Goal: Task Accomplishment & Management: Complete application form

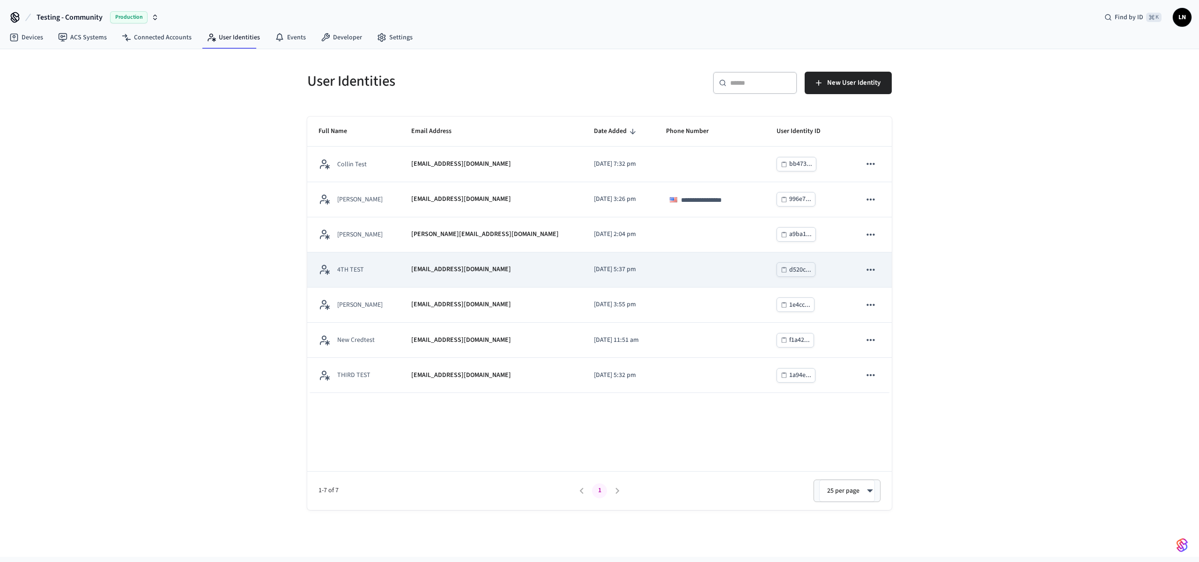
click at [684, 281] on td "sticky table" at bounding box center [710, 269] width 111 height 35
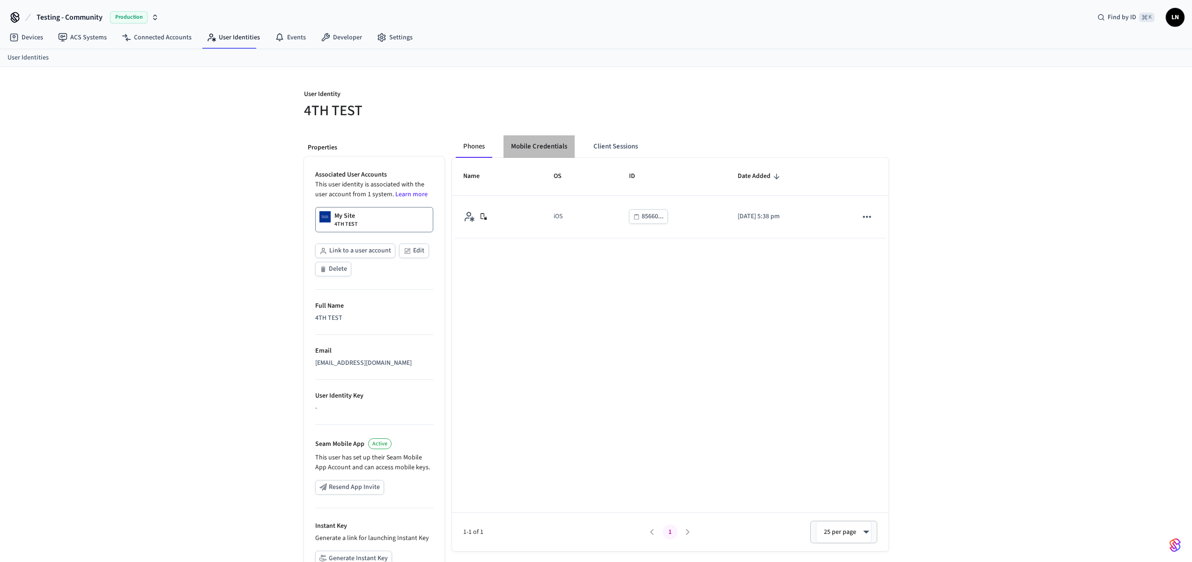
click at [556, 153] on button "Mobile Credentials" at bounding box center [539, 146] width 71 height 22
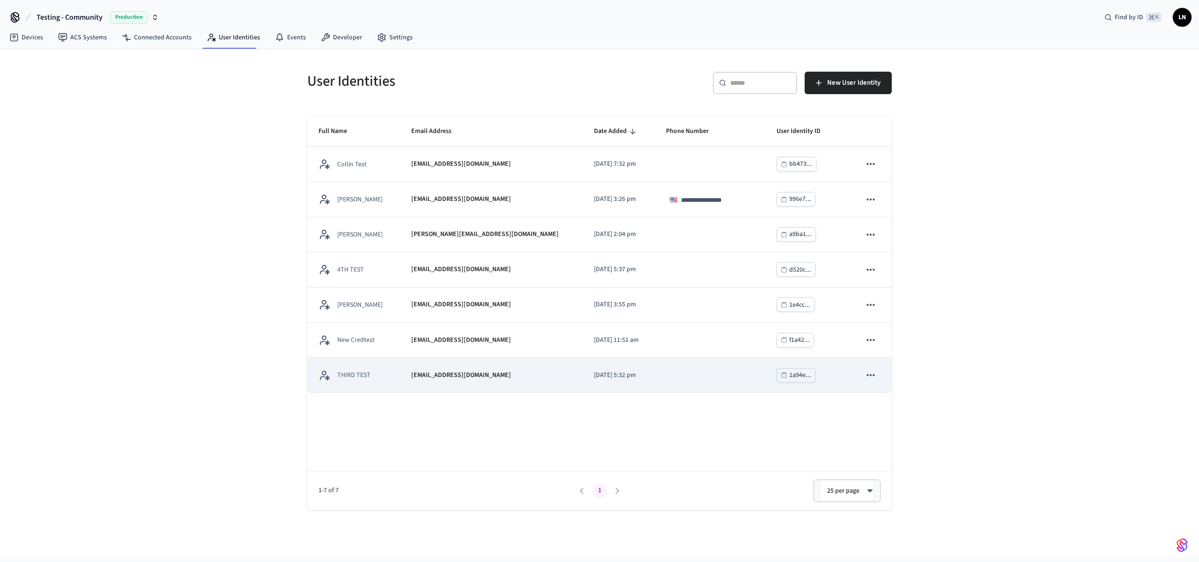
click at [405, 364] on td "[EMAIL_ADDRESS][DOMAIN_NAME]" at bounding box center [491, 375] width 182 height 35
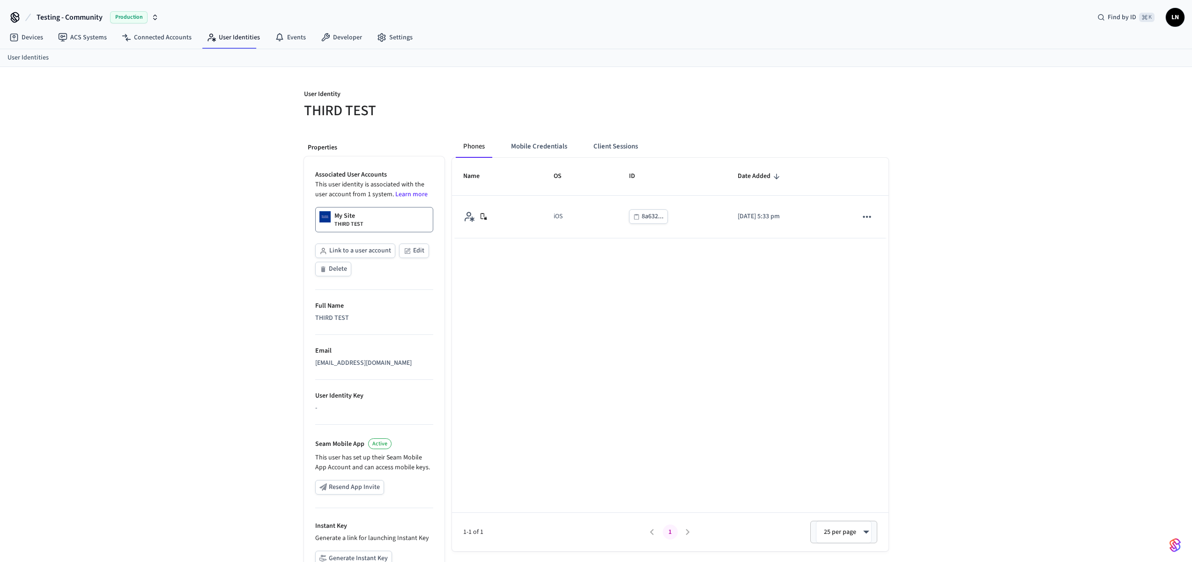
click at [555, 134] on div "Phones Mobile Credentials Client Sessions Name OS ID Date Added iOS 8a632... [D…" at bounding box center [667, 383] width 444 height 510
click at [551, 141] on button "Mobile Credentials" at bounding box center [539, 146] width 71 height 22
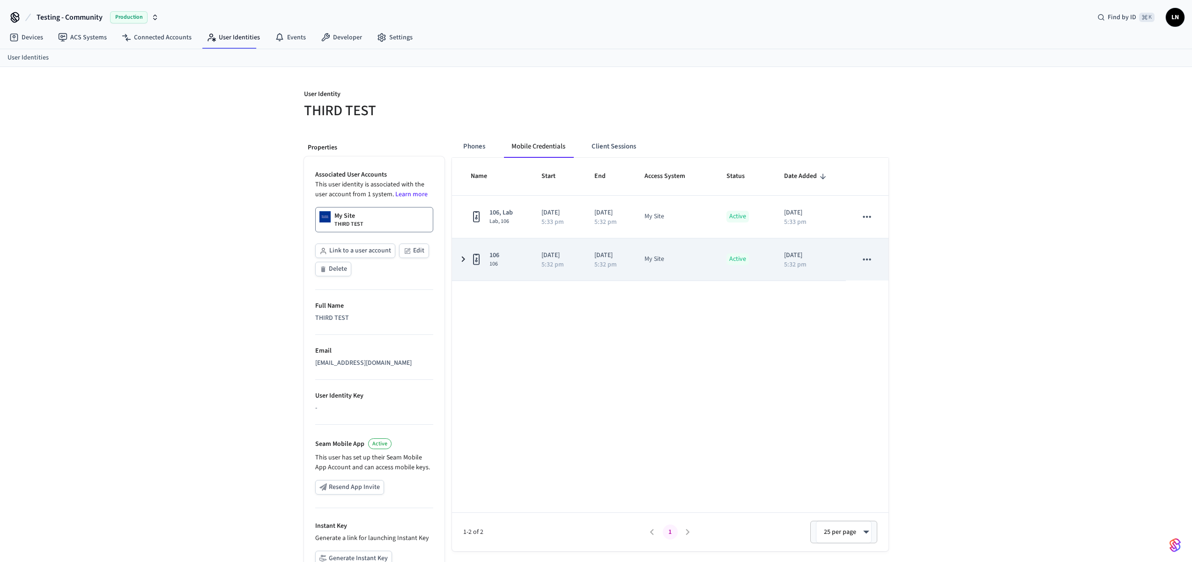
click at [533, 255] on td "[DATE] 5:32 pm" at bounding box center [556, 259] width 53 height 42
click at [538, 271] on td "[DATE] 5:32 pm" at bounding box center [556, 259] width 53 height 42
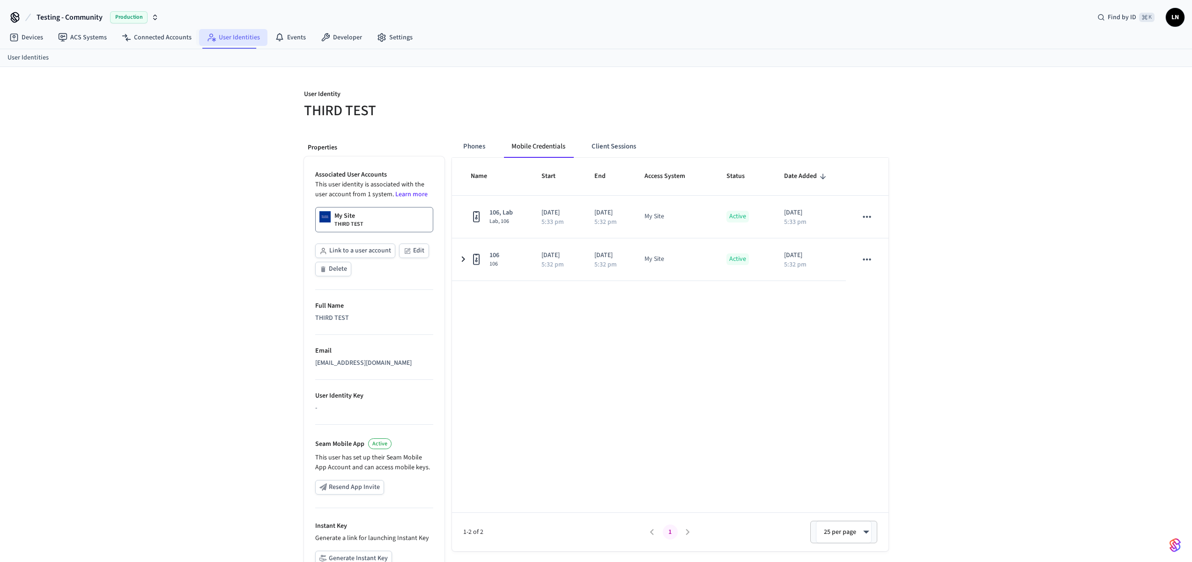
click at [245, 37] on link "User Identities" at bounding box center [233, 37] width 68 height 17
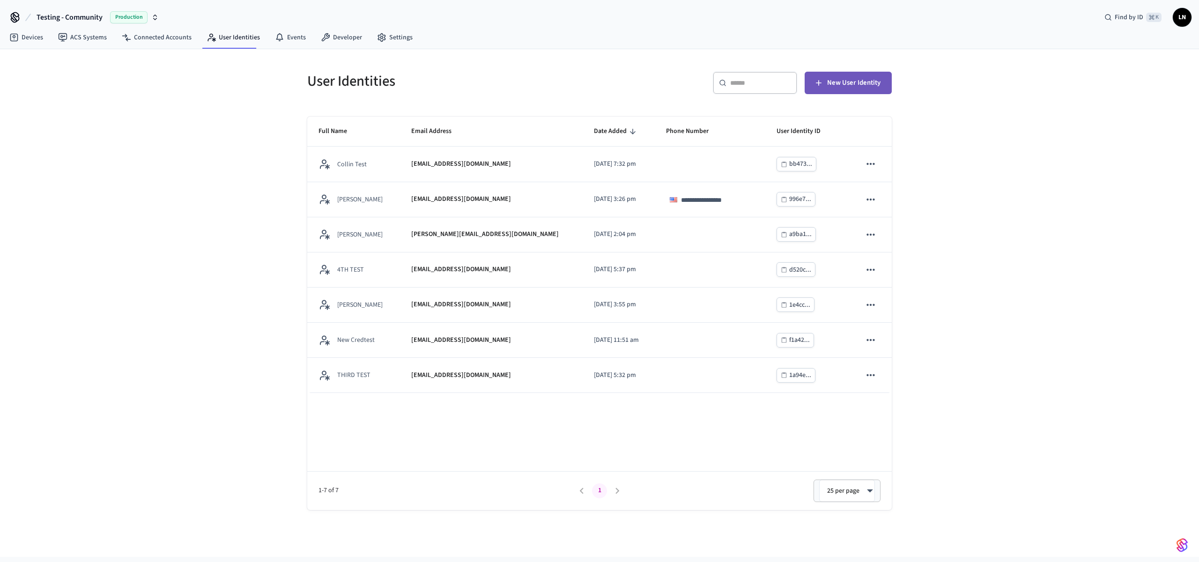
click at [854, 80] on span "New User Identity" at bounding box center [853, 83] width 53 height 12
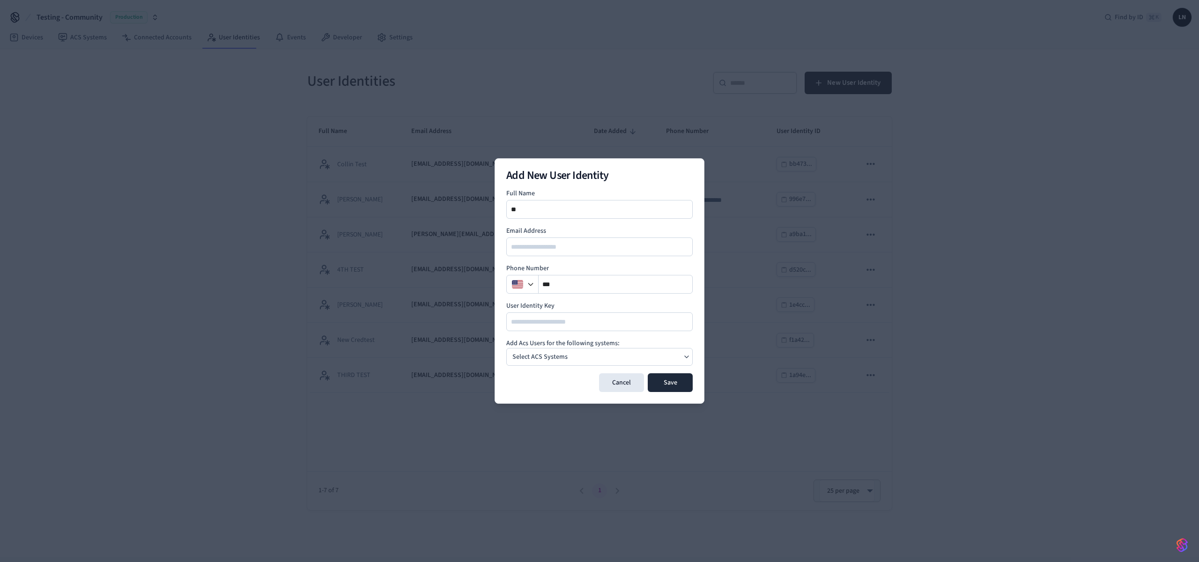
type input "*"
type input "**********"
type input "*"
type input "**********"
click at [506, 348] on button "Select ACS Systems" at bounding box center [599, 357] width 186 height 18
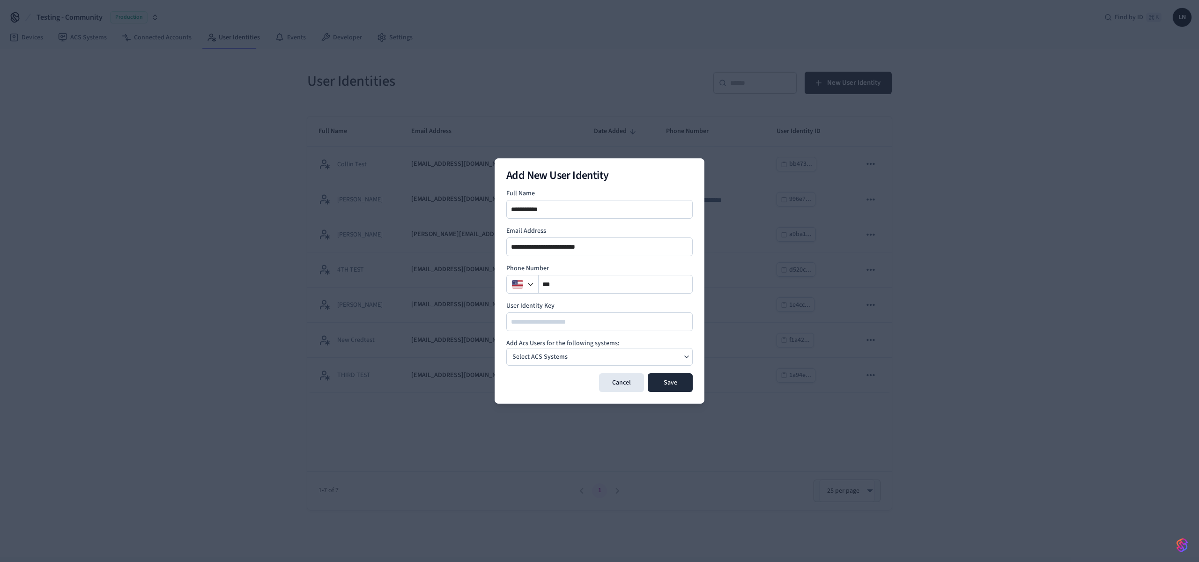
click at [600, 357] on div "Select ACS Systems" at bounding box center [599, 357] width 186 height 18
click at [605, 380] on button "My Site [GEOGRAPHIC_DATA]" at bounding box center [599, 380] width 186 height 24
click at [678, 360] on div "My Site" at bounding box center [599, 357] width 186 height 18
click at [674, 378] on button "Save" at bounding box center [670, 382] width 45 height 19
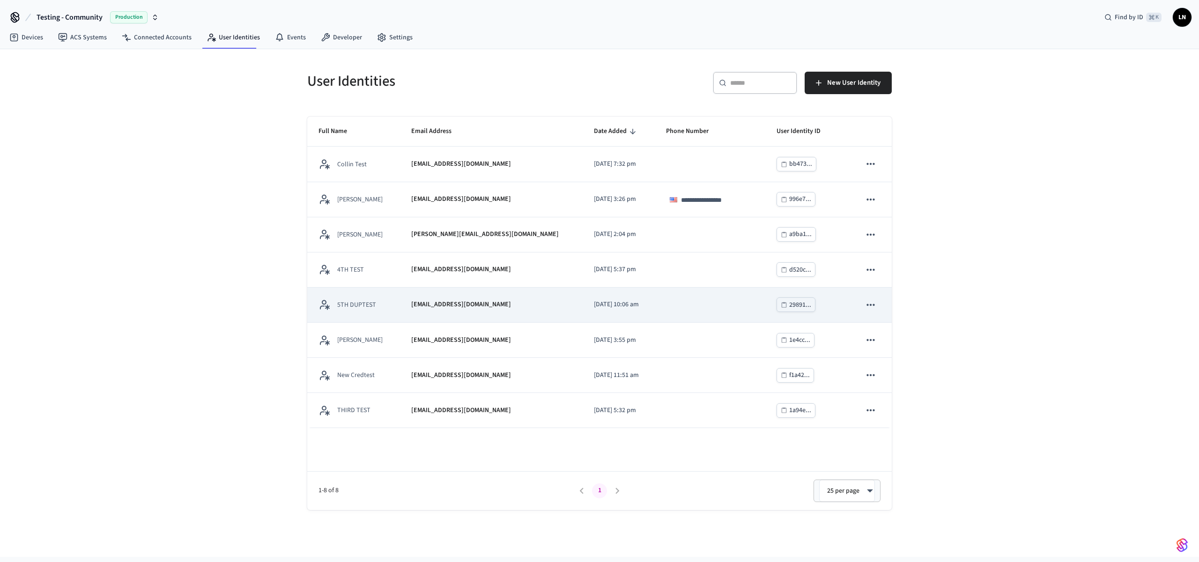
click at [399, 305] on td "5TH DUPTEST" at bounding box center [353, 305] width 93 height 35
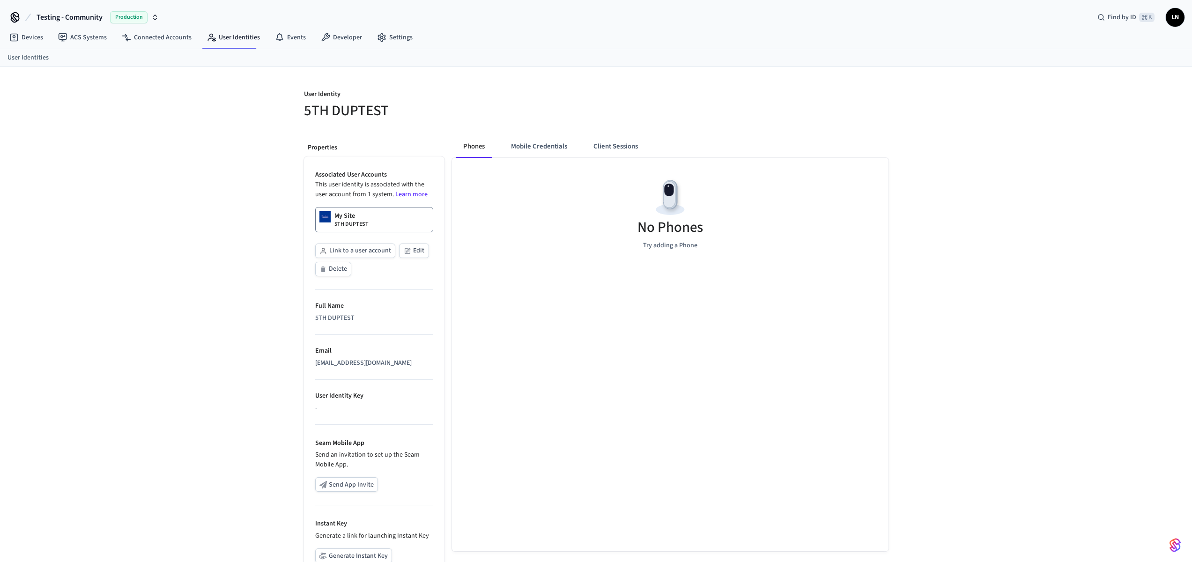
click at [343, 226] on p "5TH DUPTEST" at bounding box center [351, 224] width 34 height 7
click at [630, 145] on button "Client Sessions" at bounding box center [615, 146] width 59 height 22
click at [839, 95] on span "New Client Sessions" at bounding box center [847, 101] width 59 height 12
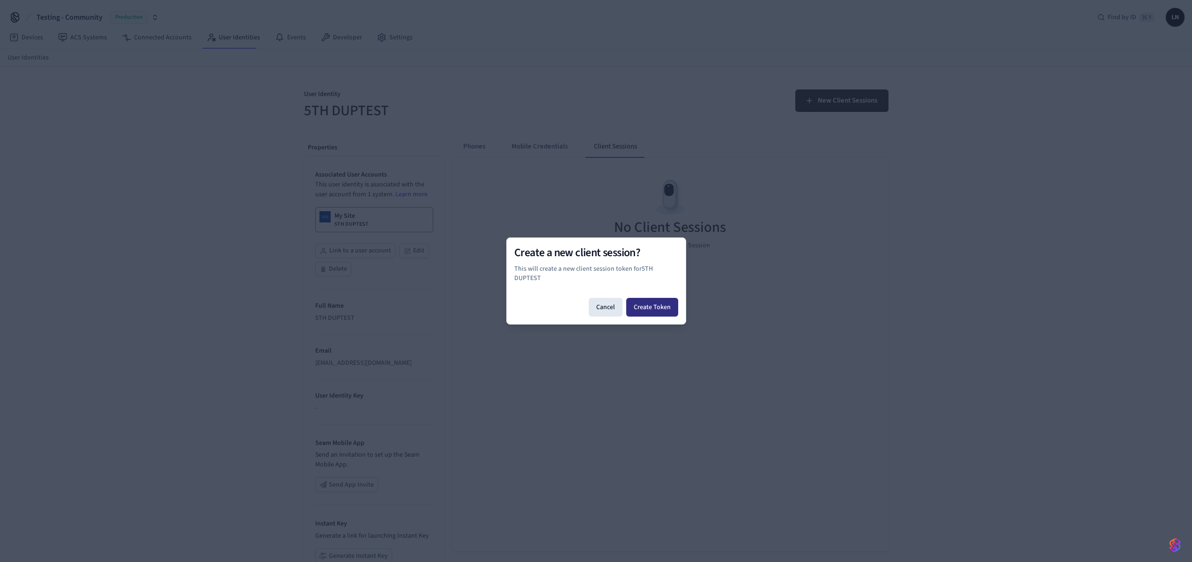
click at [642, 309] on button "Create Token" at bounding box center [652, 307] width 52 height 19
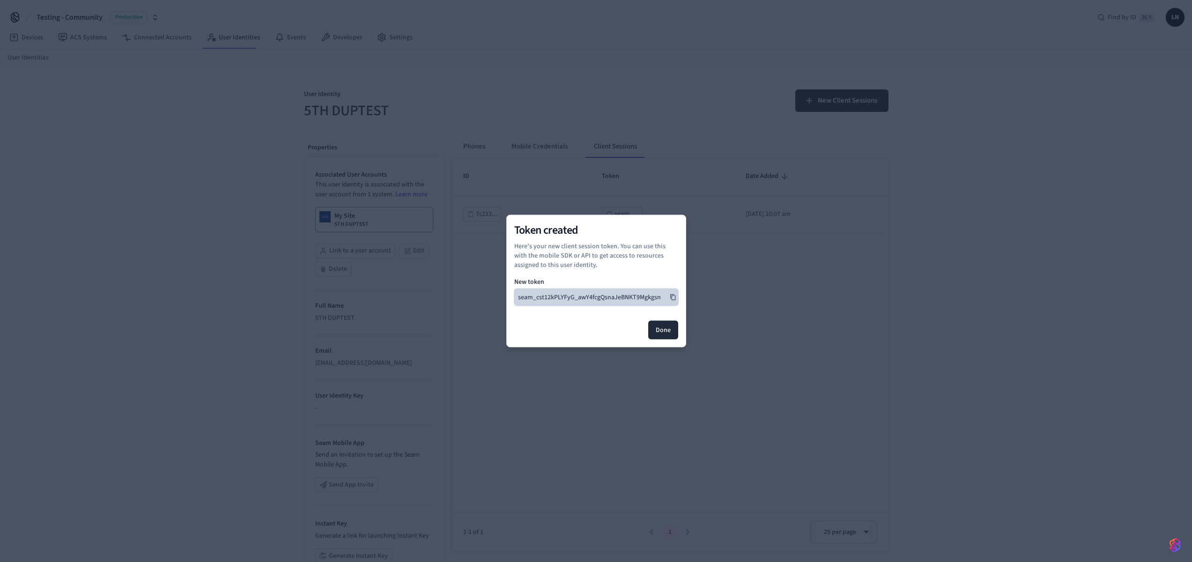
click at [674, 298] on icon at bounding box center [673, 297] width 7 height 7
click at [668, 333] on button "Done" at bounding box center [663, 330] width 30 height 19
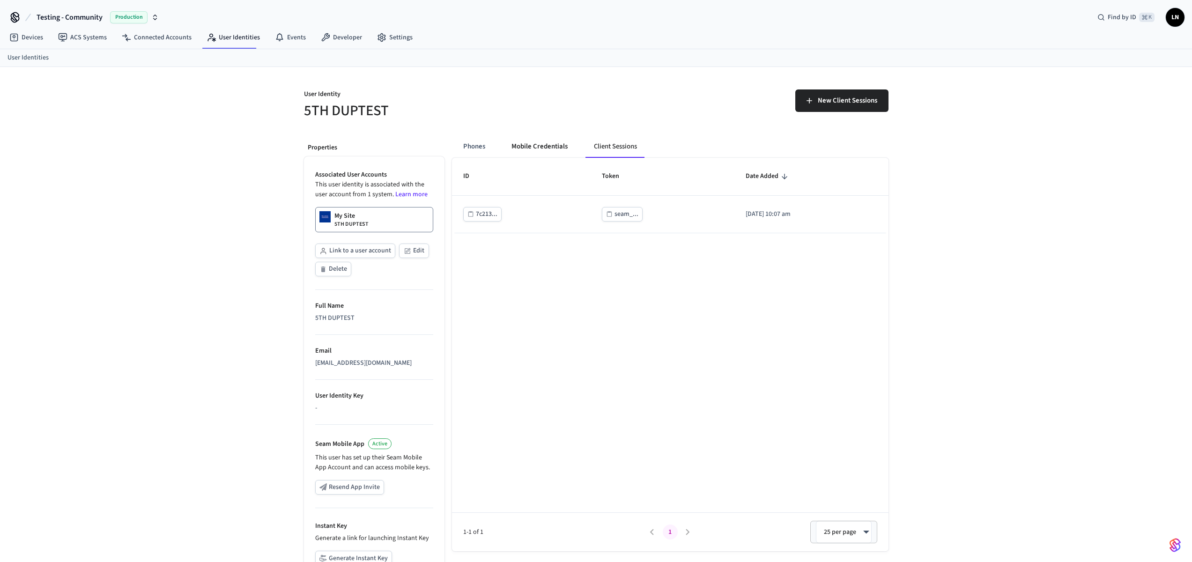
click at [546, 135] on button "Mobile Credentials" at bounding box center [539, 146] width 71 height 22
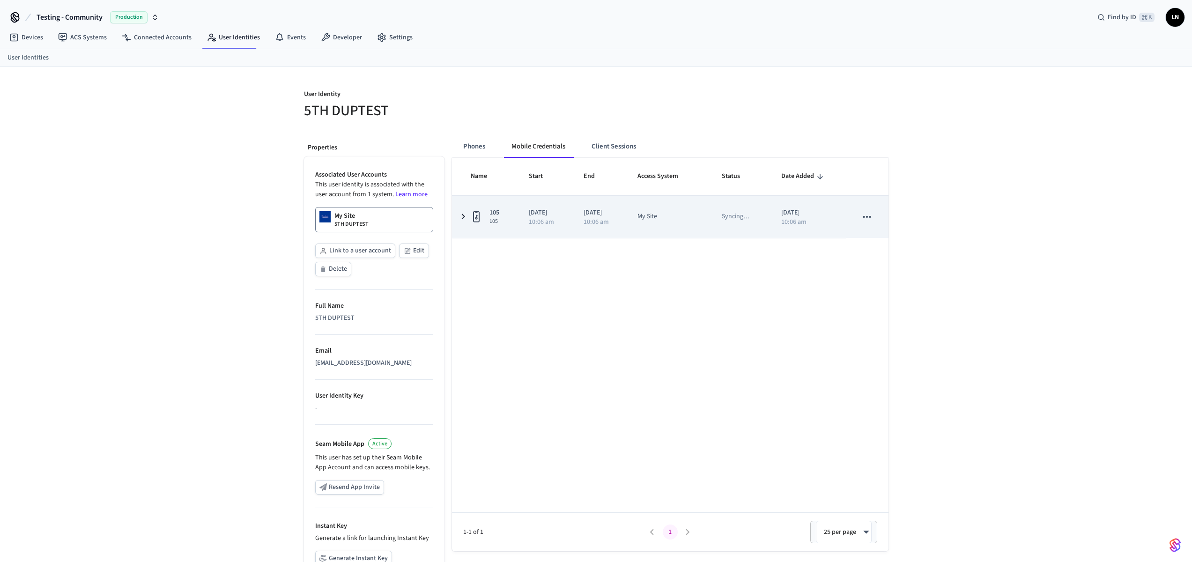
click at [475, 228] on td "105 105" at bounding box center [485, 217] width 66 height 42
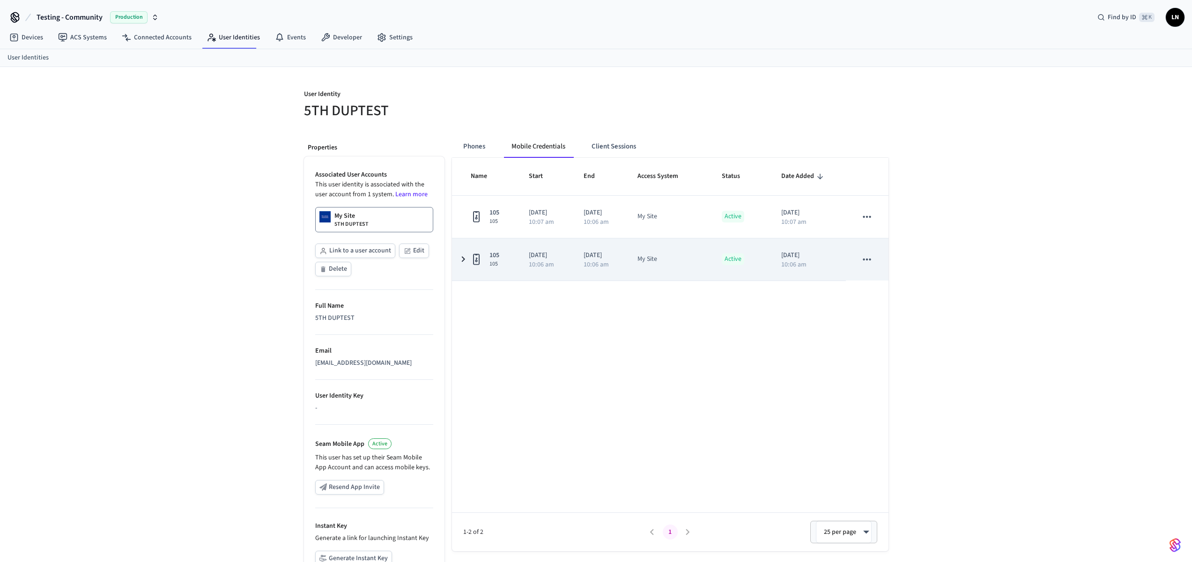
click at [502, 261] on div "105 105" at bounding box center [489, 259] width 36 height 17
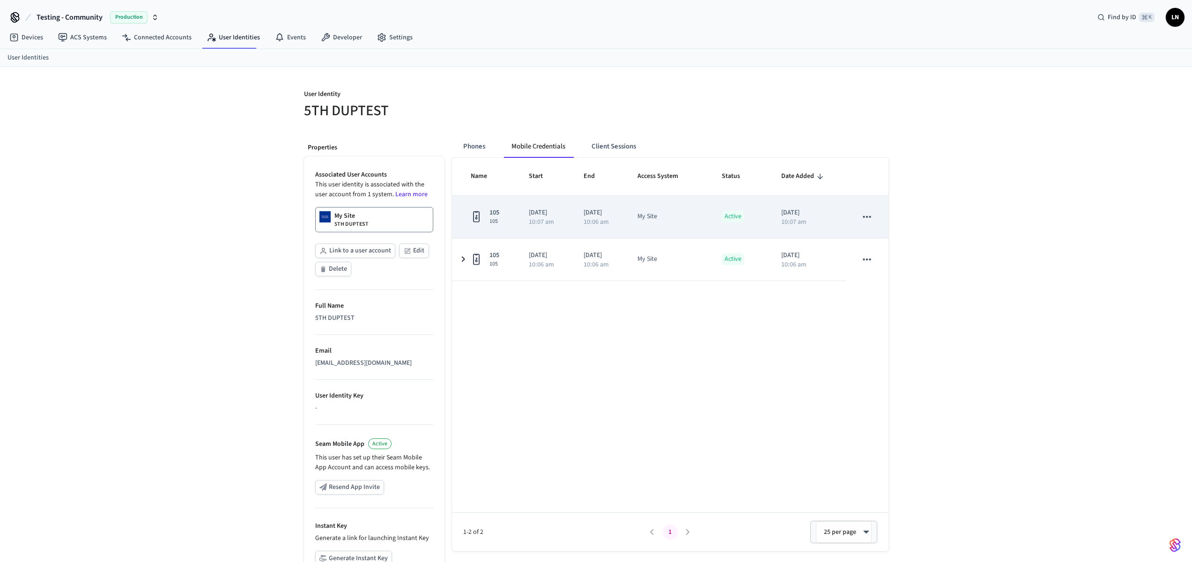
click at [872, 221] on icon "sticky table" at bounding box center [867, 217] width 12 height 12
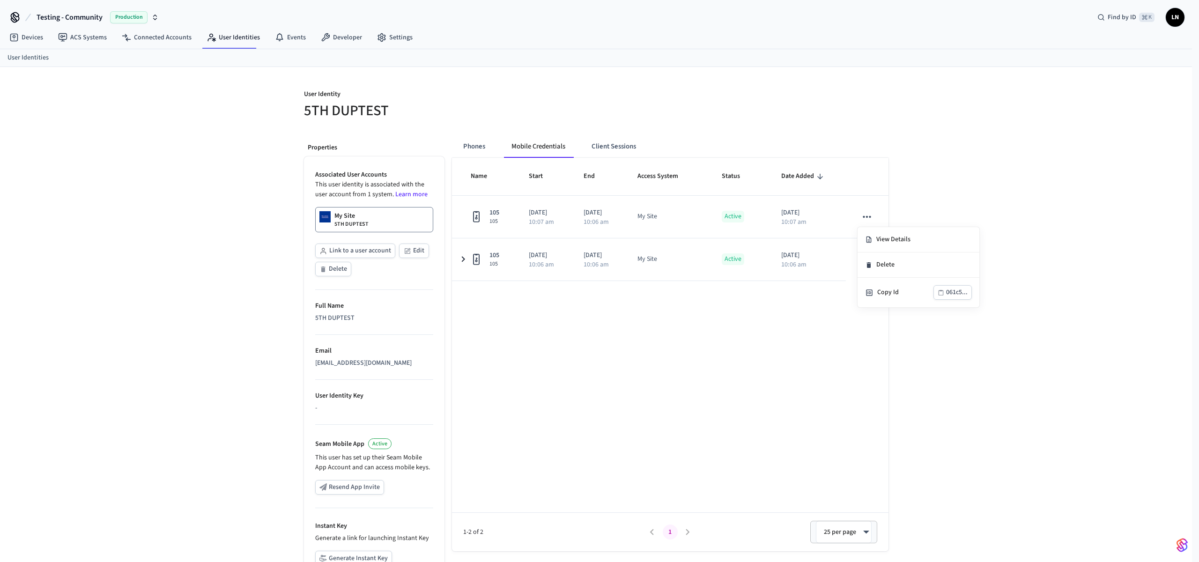
click at [958, 210] on div at bounding box center [599, 281] width 1199 height 562
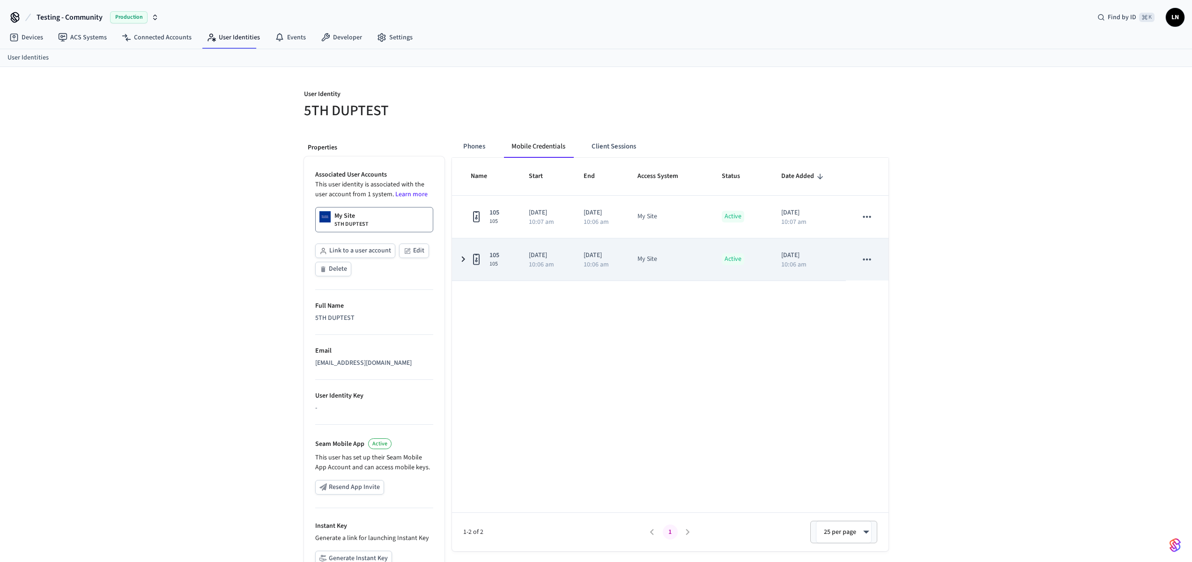
click at [467, 258] on icon "sticky table" at bounding box center [463, 259] width 11 height 12
click at [467, 258] on icon "sticky table" at bounding box center [463, 259] width 12 height 11
click at [634, 259] on td "[DATE] 10:06 am" at bounding box center [609, 259] width 52 height 42
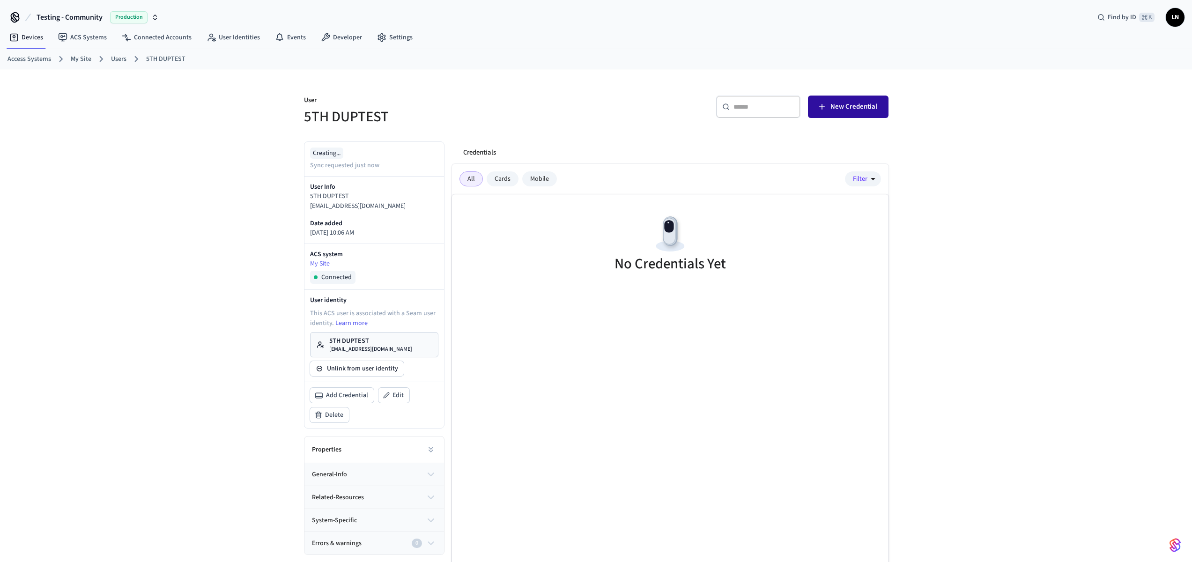
click at [857, 104] on span "New Credential" at bounding box center [854, 107] width 47 height 12
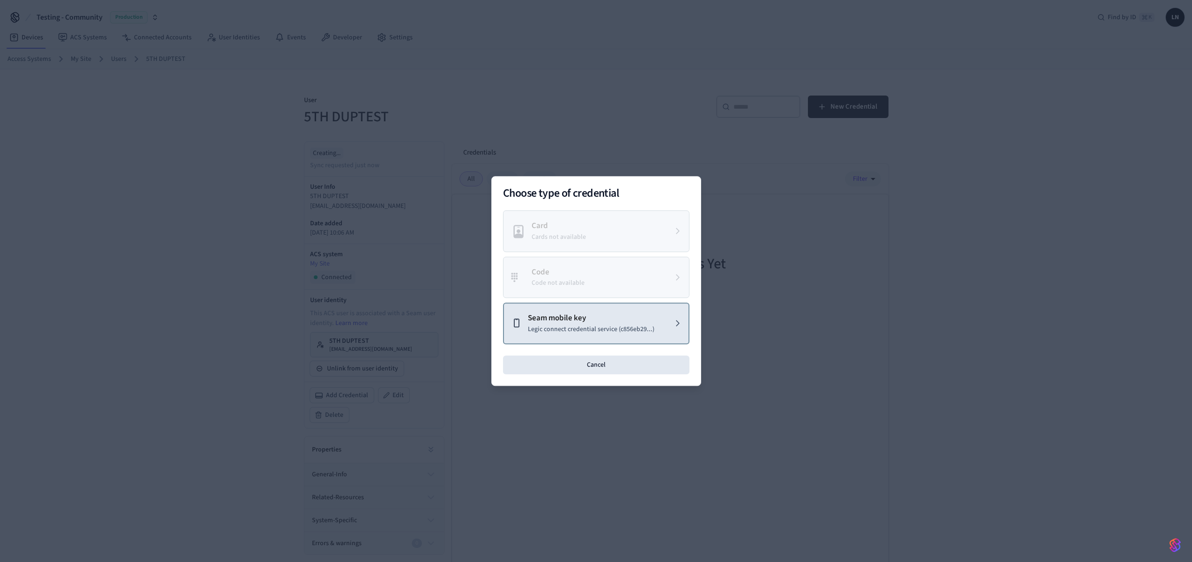
click at [652, 328] on p "Legic connect credential service (c856eb29...)" at bounding box center [591, 330] width 126 height 10
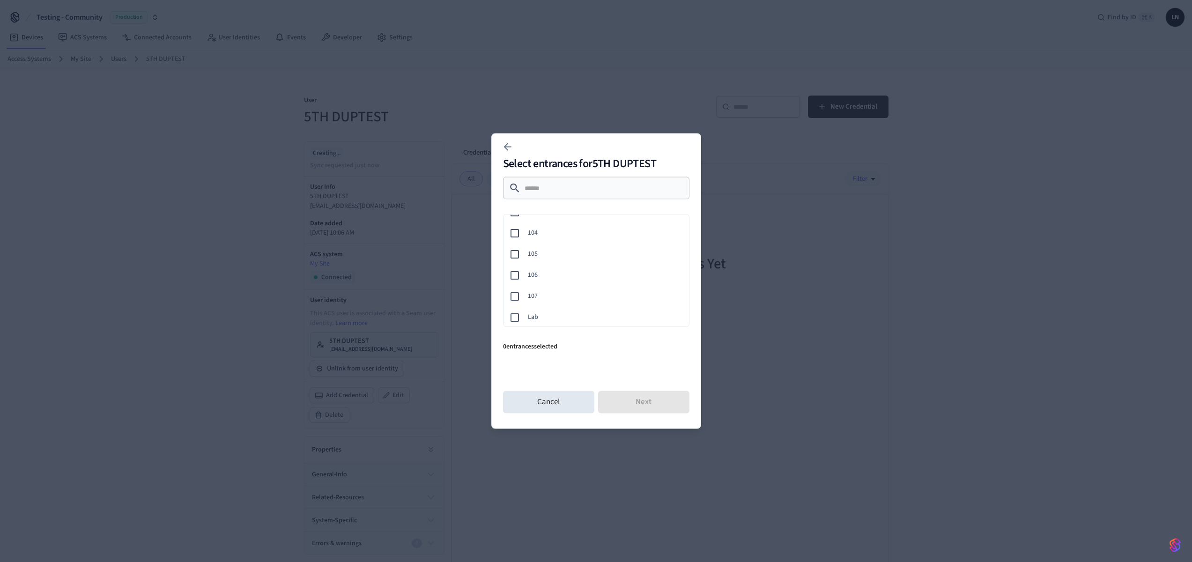
scroll to position [170, 0]
click at [553, 242] on div "105" at bounding box center [594, 252] width 189 height 21
click at [658, 398] on button "Next" at bounding box center [643, 402] width 91 height 22
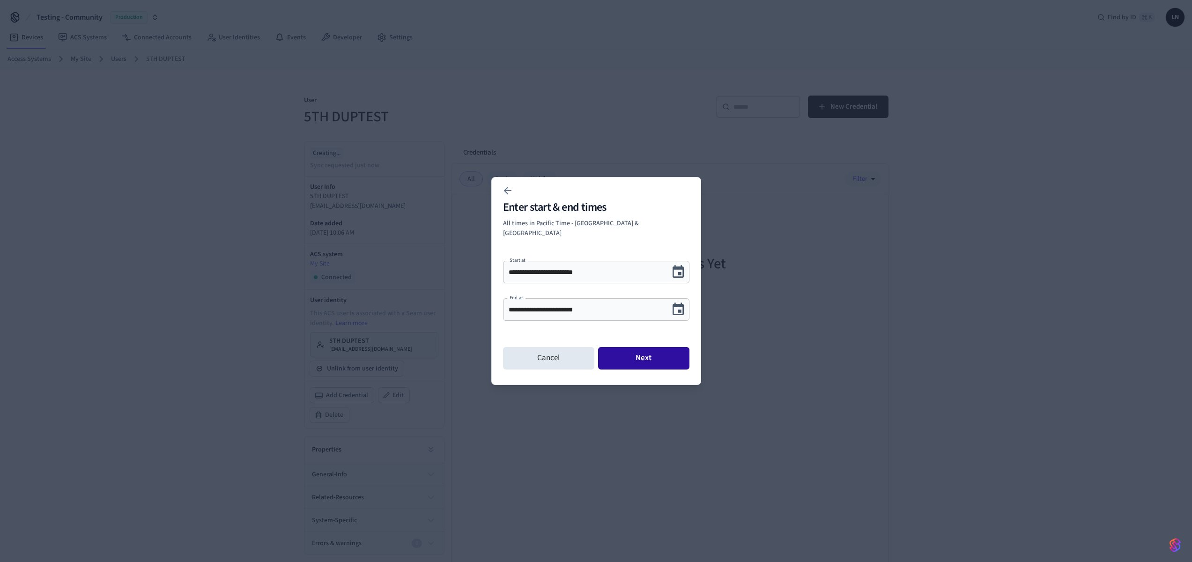
click at [657, 348] on button "Next" at bounding box center [643, 358] width 91 height 22
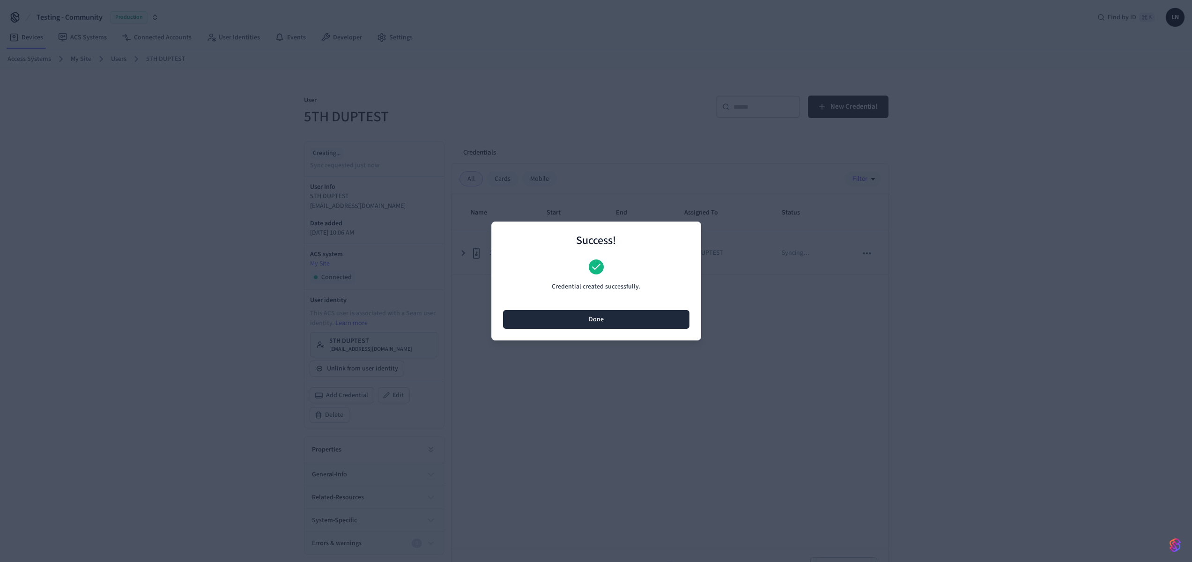
click at [620, 316] on button "Done" at bounding box center [596, 319] width 186 height 19
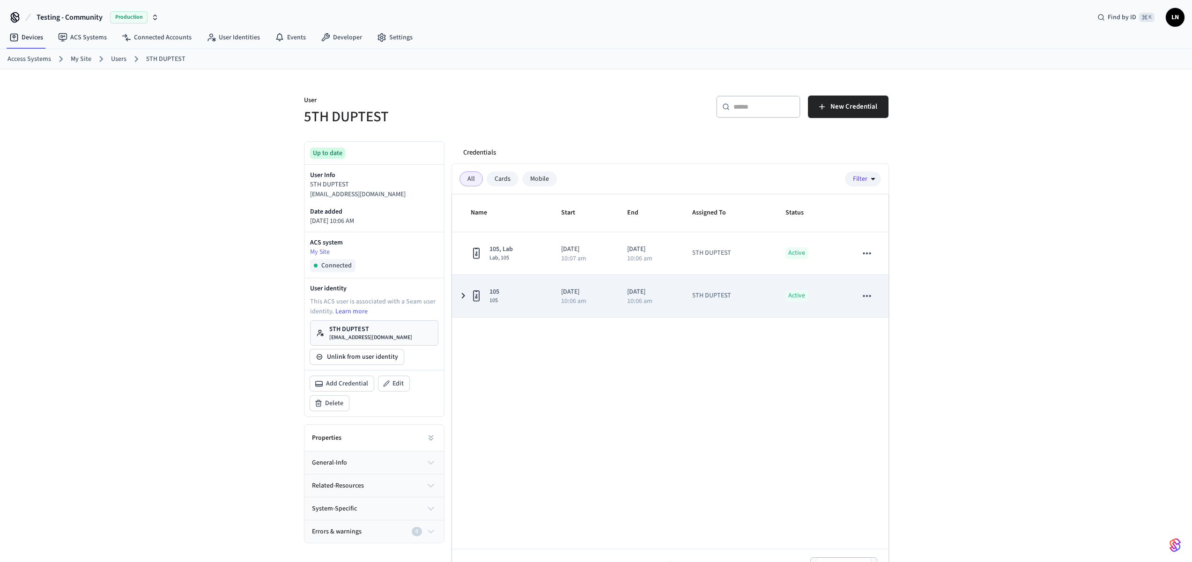
click at [603, 301] on div "10:06 am" at bounding box center [583, 301] width 44 height 7
